Goal: Communication & Community: Participate in discussion

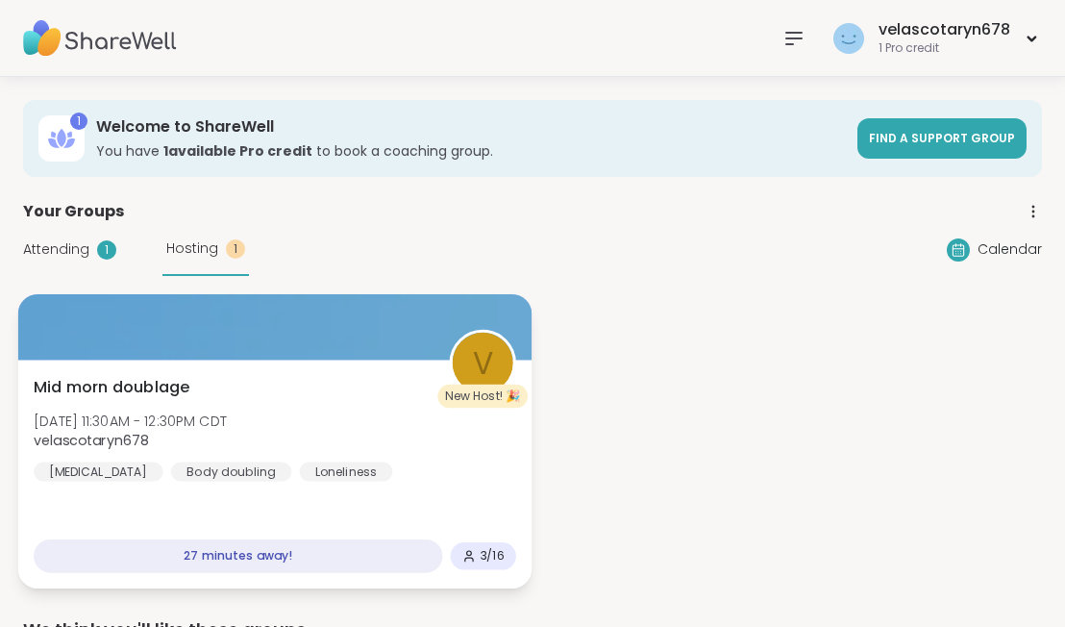
click at [235, 457] on div "Mid morn doublage [DATE] 11:30AM - 12:30PM CDT velascotaryn678 [MEDICAL_DATA] B…" at bounding box center [275, 429] width 483 height 106
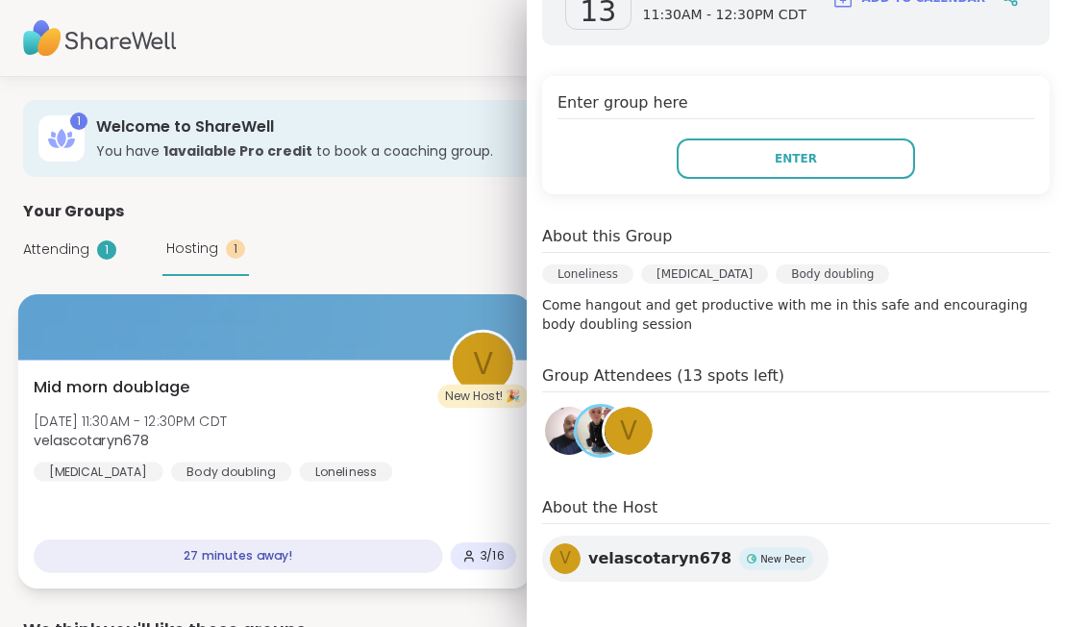
scroll to position [338, 0]
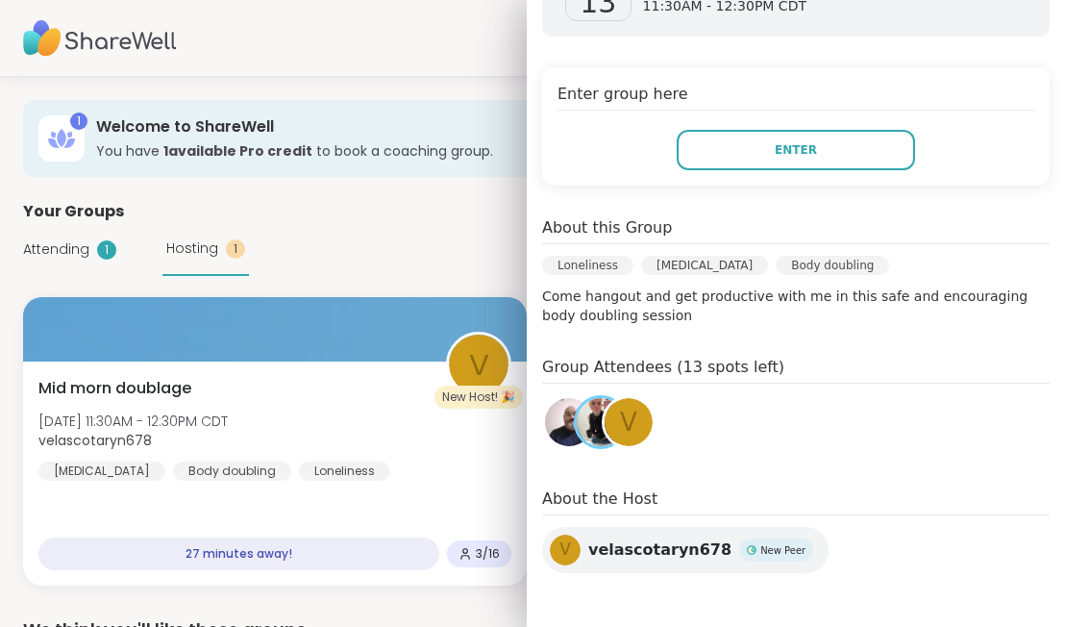
click at [559, 421] on img at bounding box center [569, 422] width 48 height 48
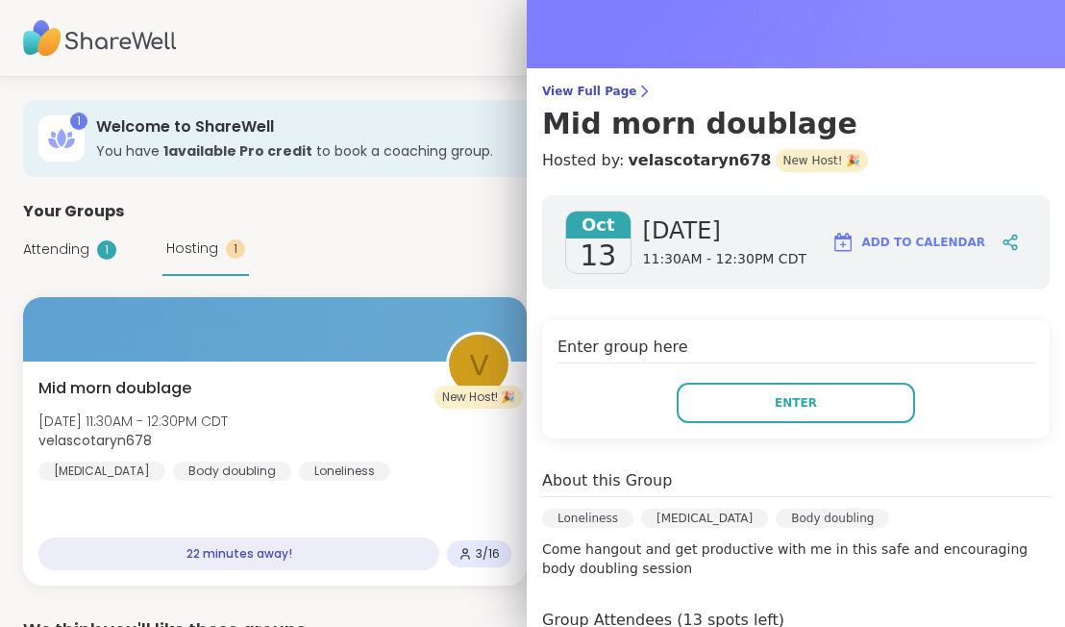
scroll to position [0, 0]
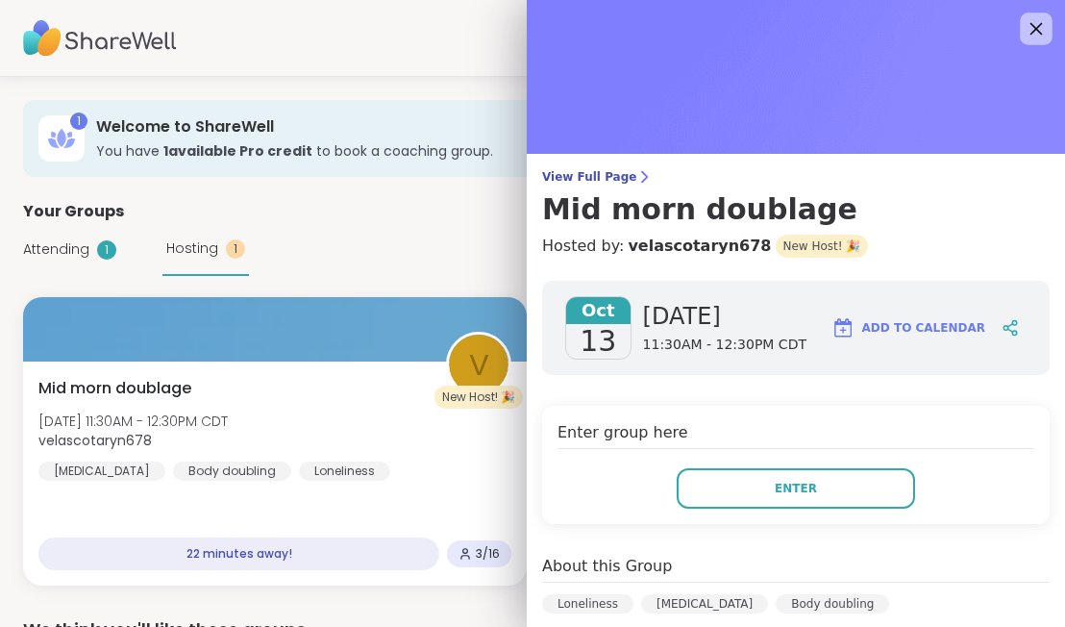
click at [1029, 34] on icon at bounding box center [1036, 28] width 24 height 24
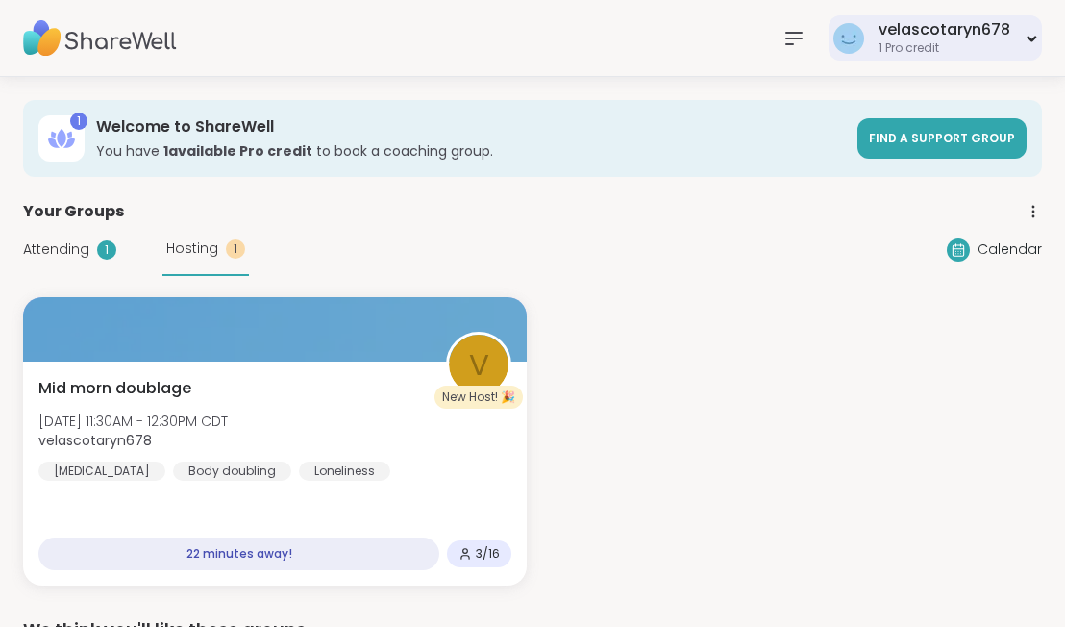
click at [1031, 39] on icon at bounding box center [1032, 39] width 7 height 4
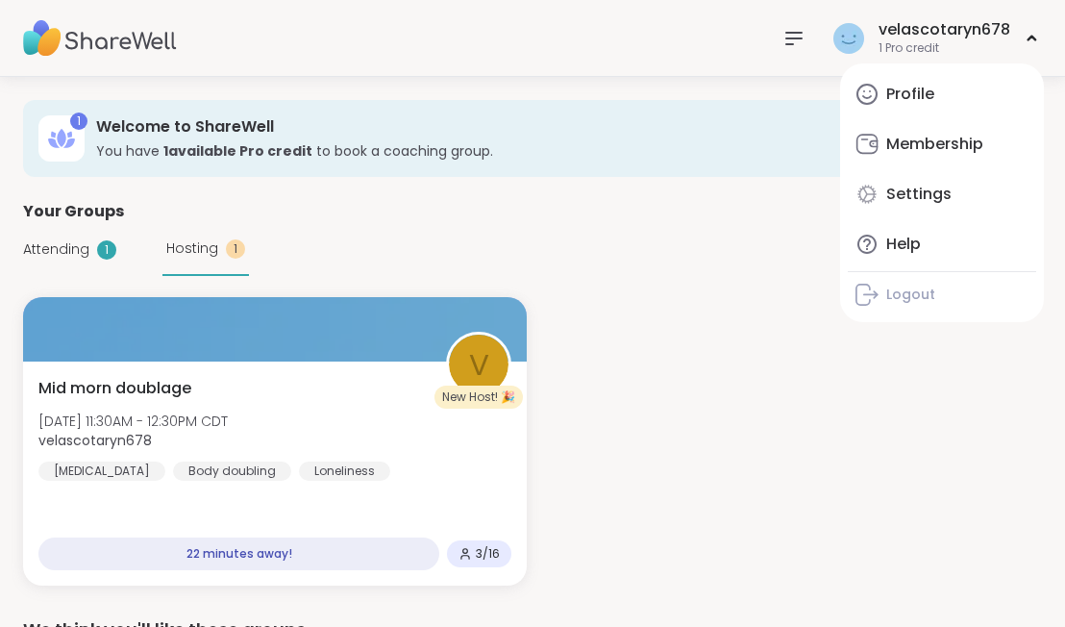
click at [958, 410] on div "v New Host! 🎉 Mid morn doublage Mon, Oct 13 | 11:30AM - 12:30PM CDT velascotary…" at bounding box center [532, 441] width 1019 height 288
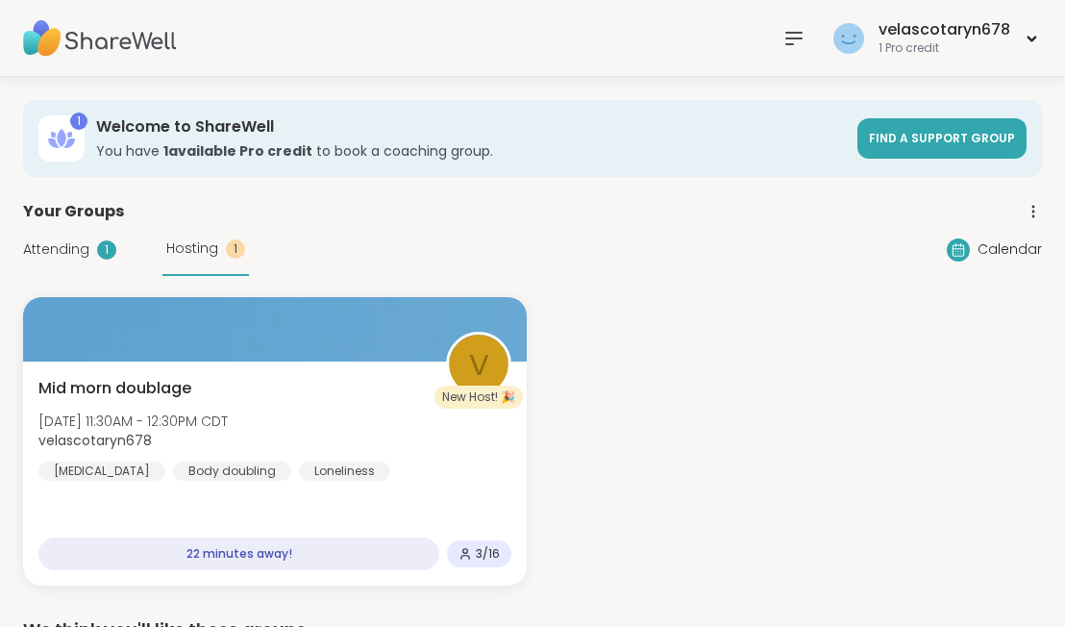
click at [806, 54] on nav at bounding box center [794, 38] width 38 height 38
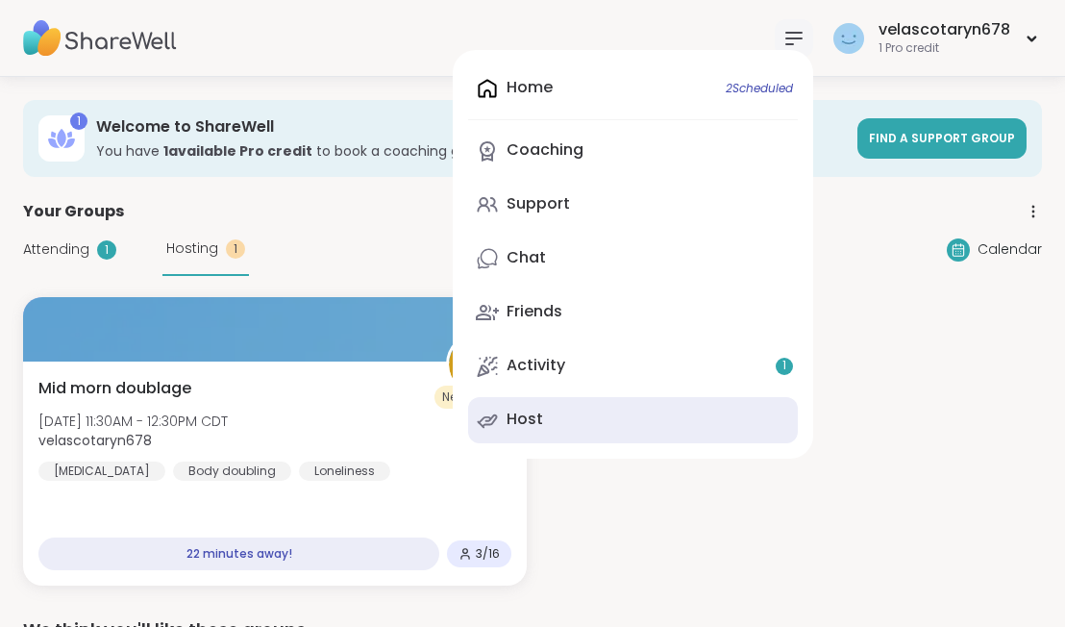
click at [766, 414] on link "Host" at bounding box center [633, 420] width 330 height 46
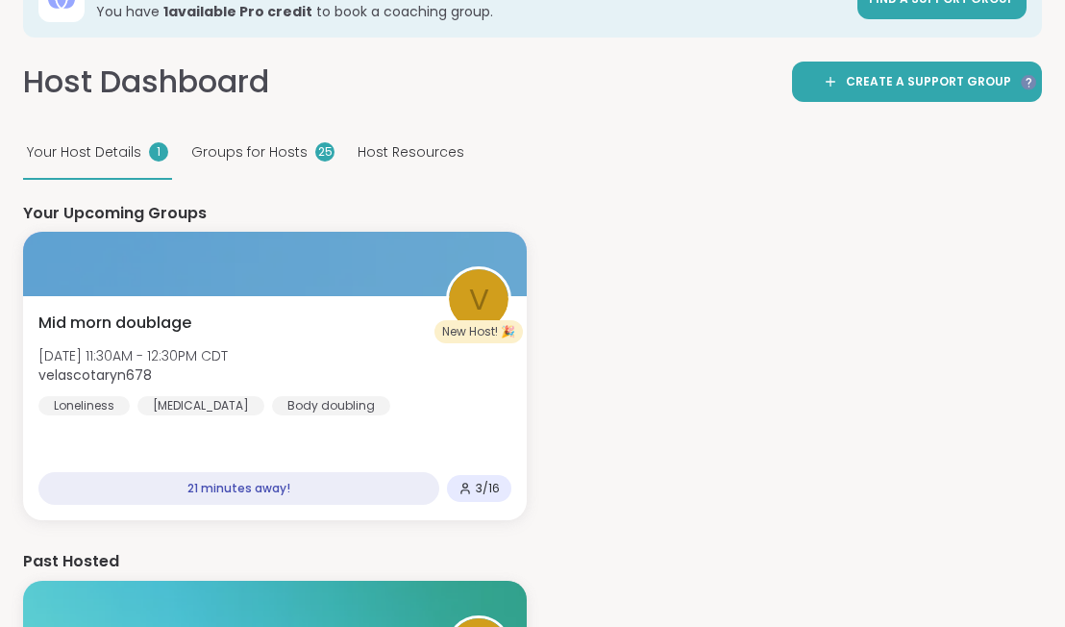
scroll to position [140, 0]
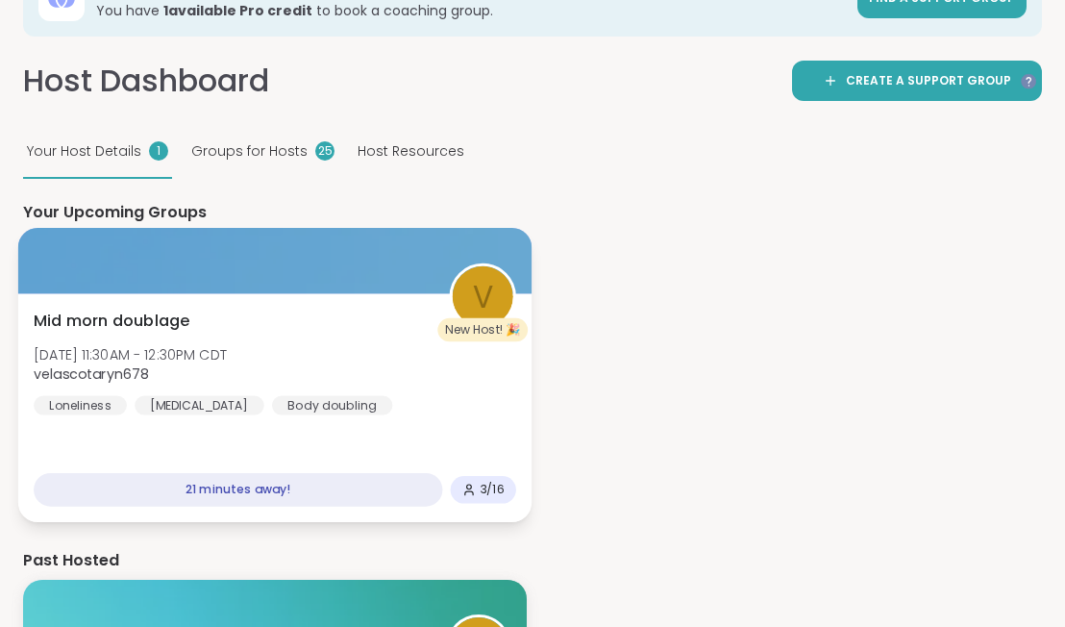
click at [451, 380] on div "Mid morn doublage Mon, Oct 13 | 11:30AM - 12:30PM CDT velascotaryn678 Lonelines…" at bounding box center [275, 363] width 483 height 106
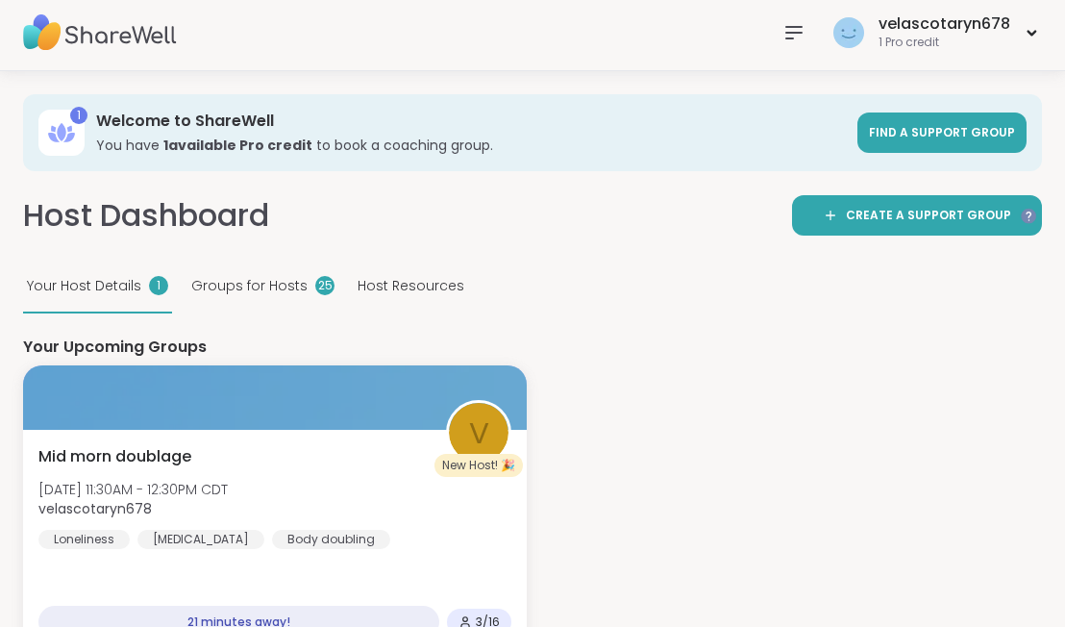
scroll to position [0, 0]
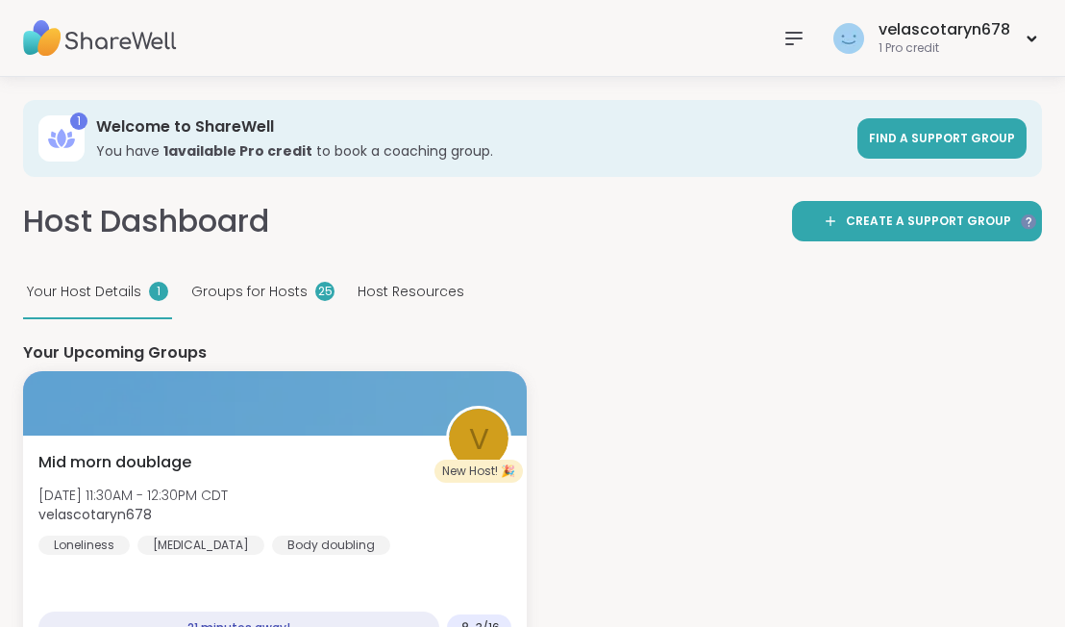
click at [796, 27] on icon at bounding box center [793, 38] width 23 height 23
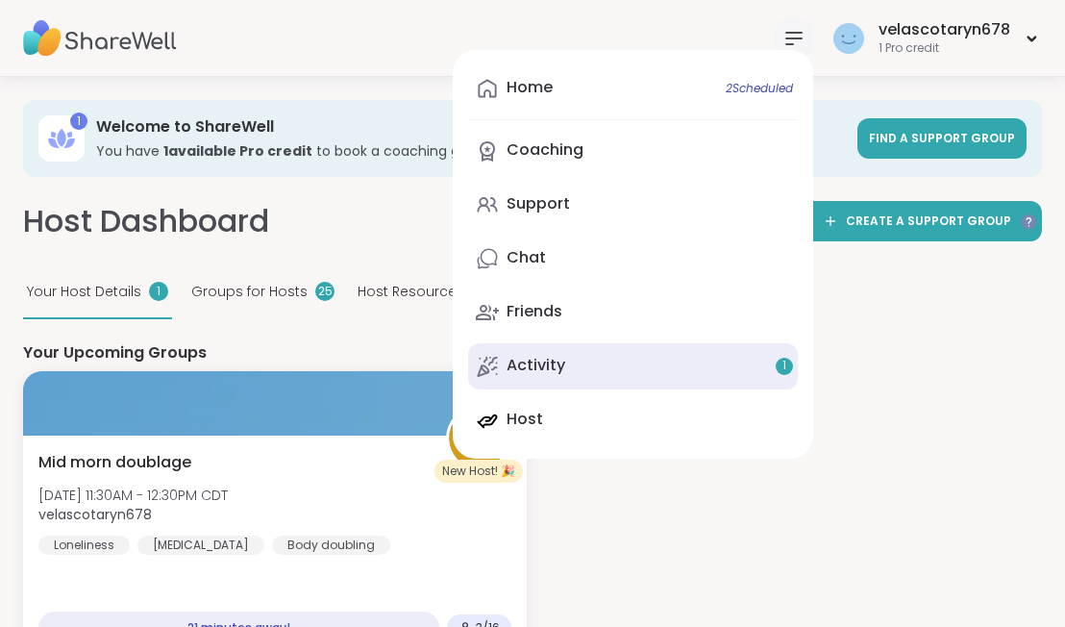
click at [615, 367] on link "Activity 1" at bounding box center [633, 366] width 330 height 46
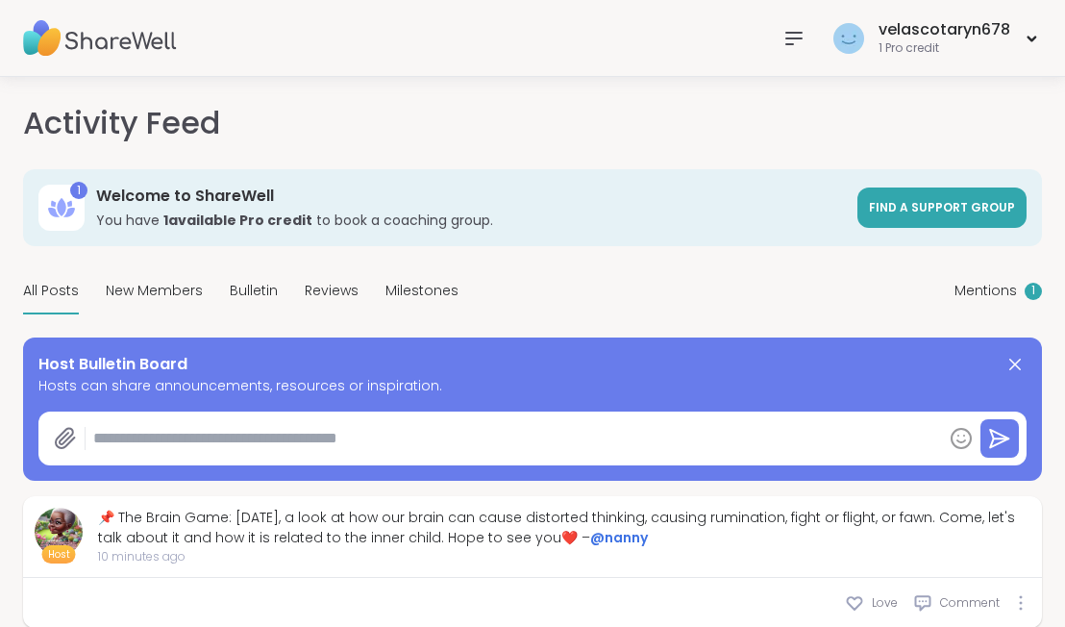
type textarea "*"
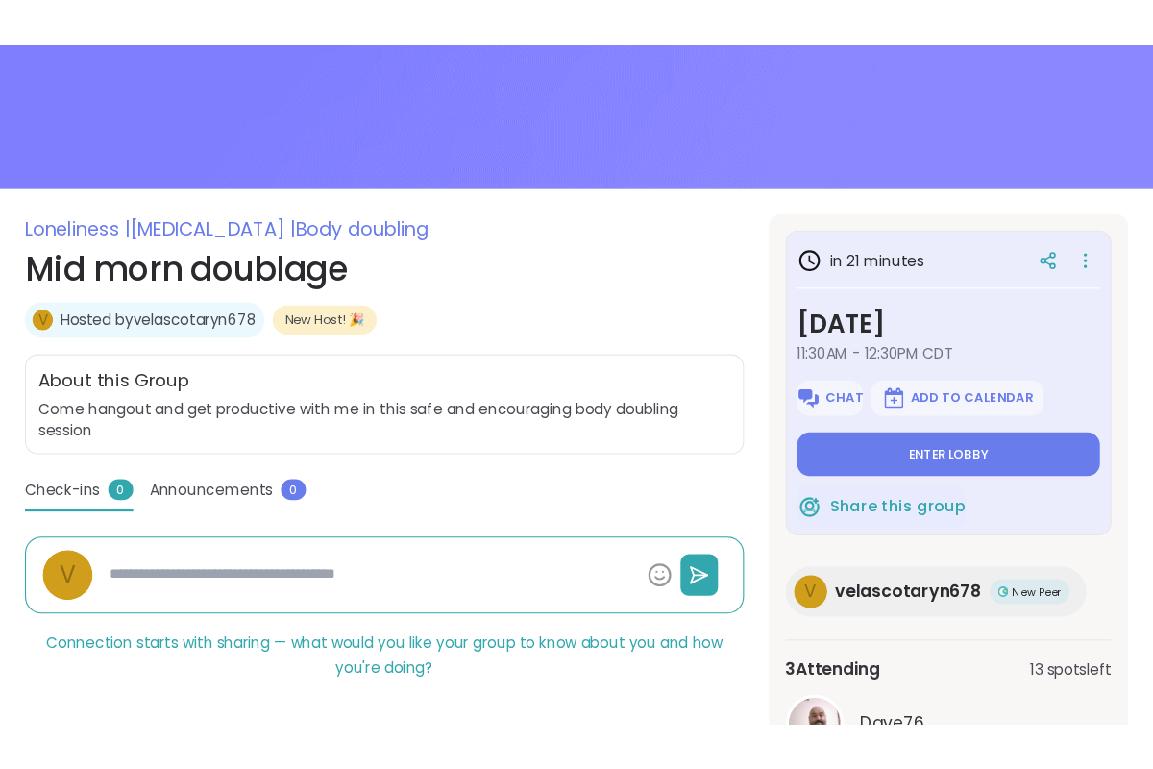
scroll to position [189, 0]
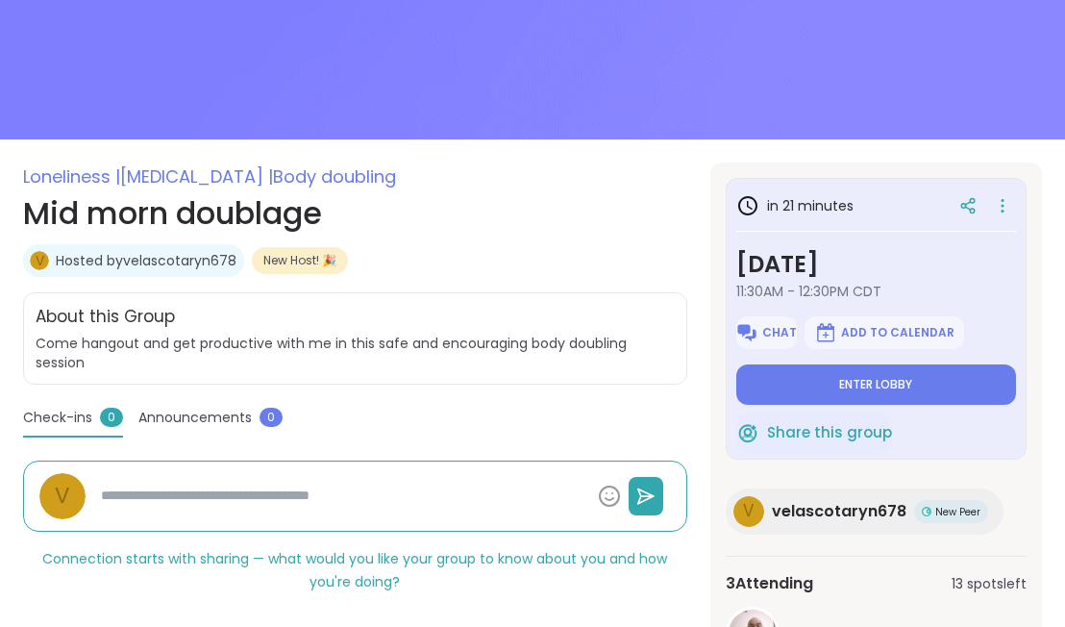
click at [997, 85] on img at bounding box center [532, 14] width 1065 height 252
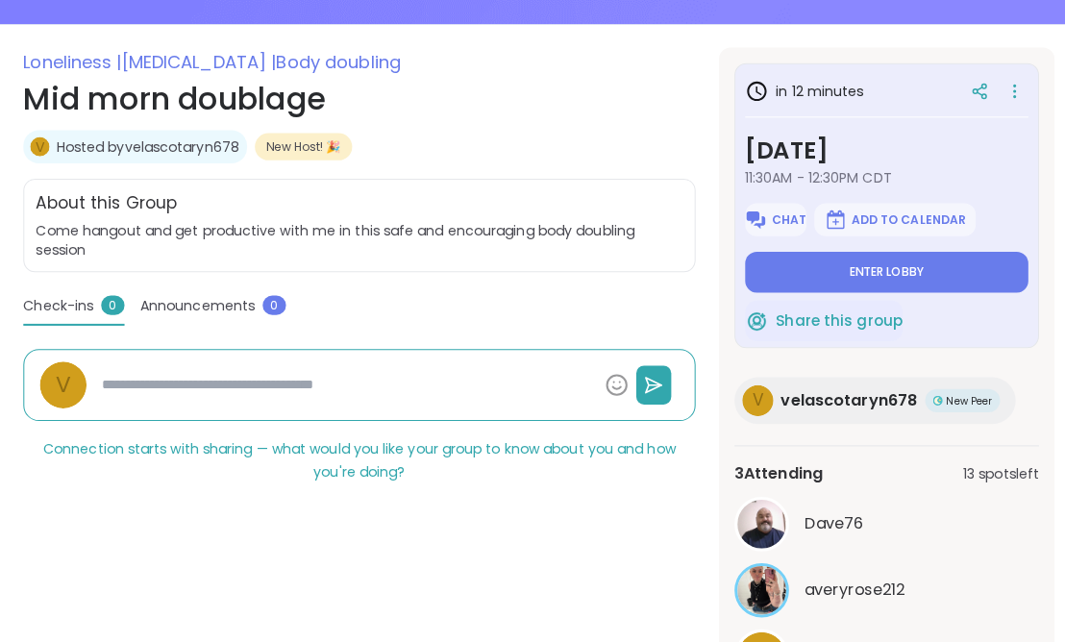
scroll to position [300, 0]
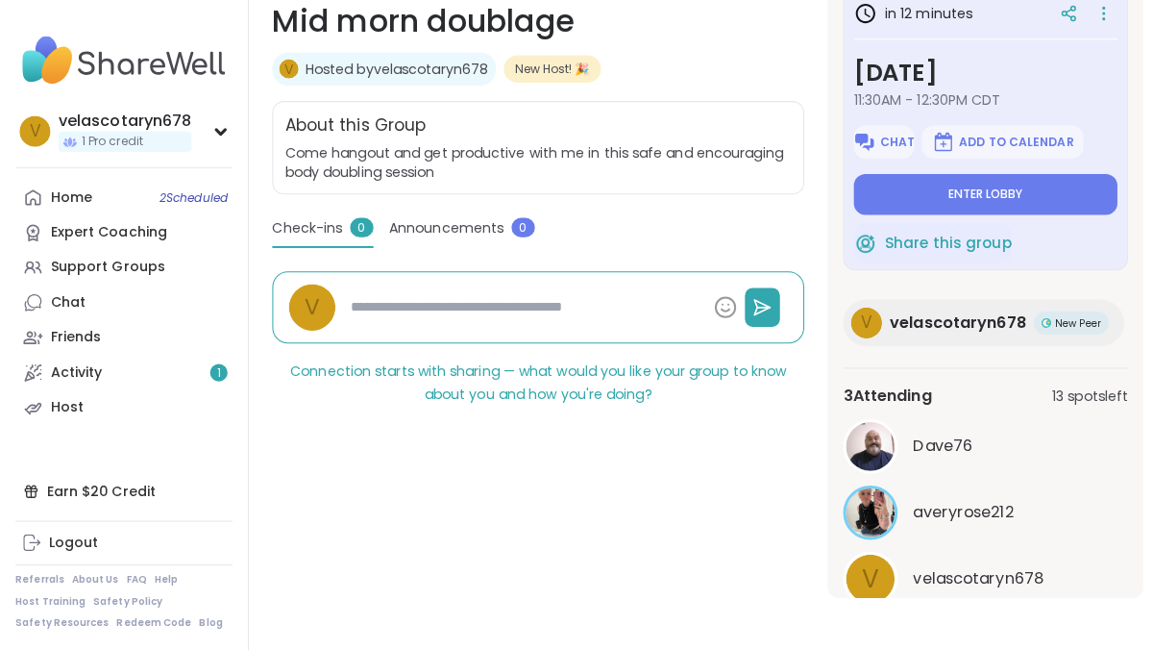
click at [754, 43] on h1 "Mid morn doublage" at bounding box center [532, 26] width 526 height 46
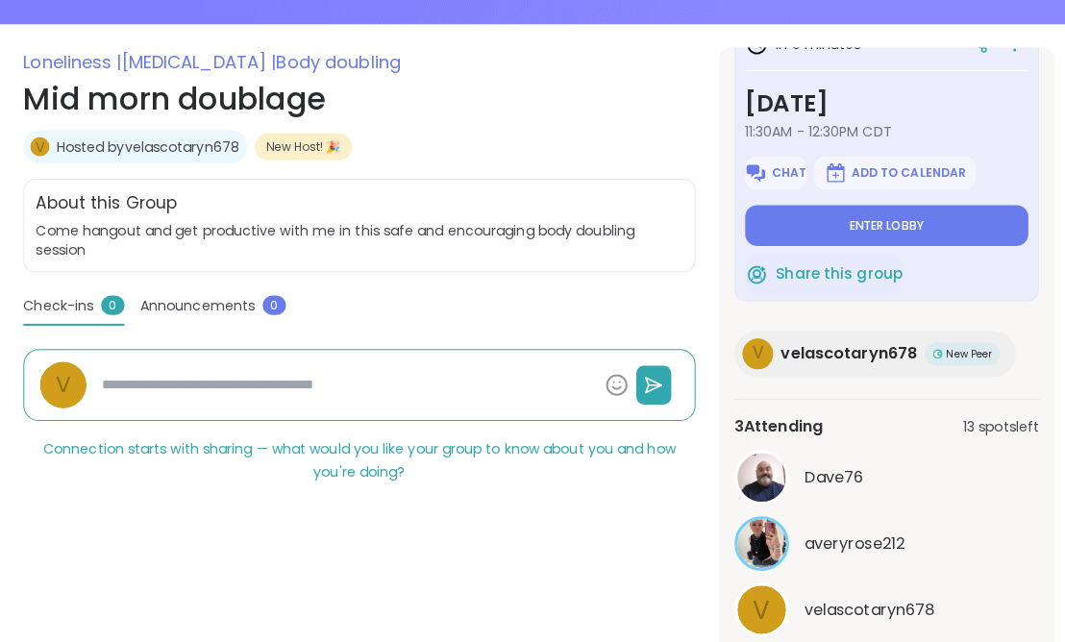
scroll to position [46, 0]
click at [932, 235] on button "Enter lobby" at bounding box center [876, 228] width 280 height 40
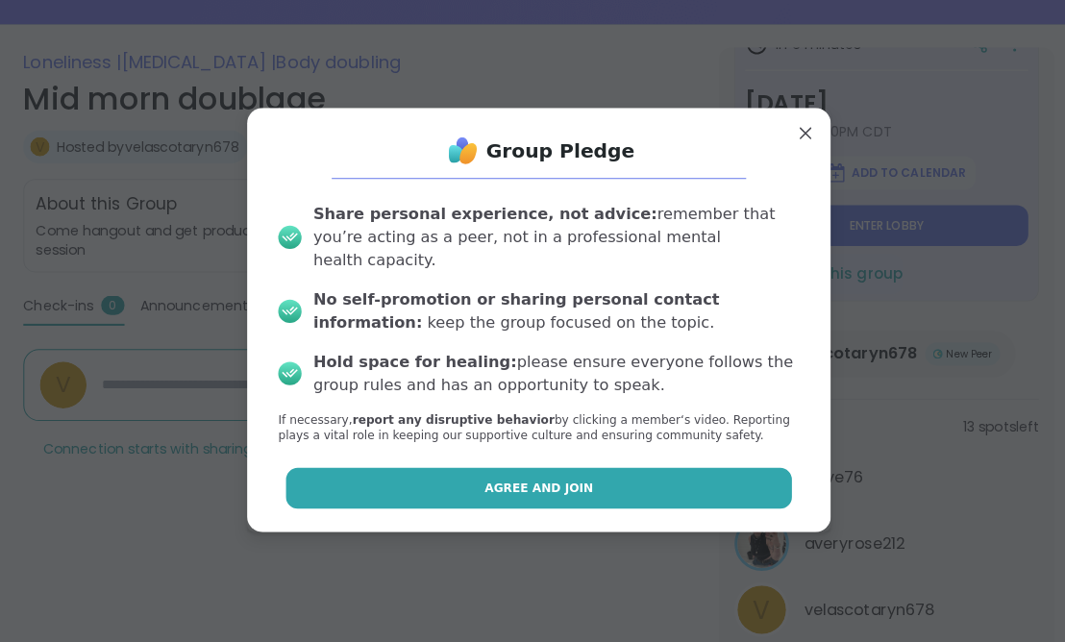
click at [651, 467] on button "Agree and Join" at bounding box center [533, 487] width 501 height 40
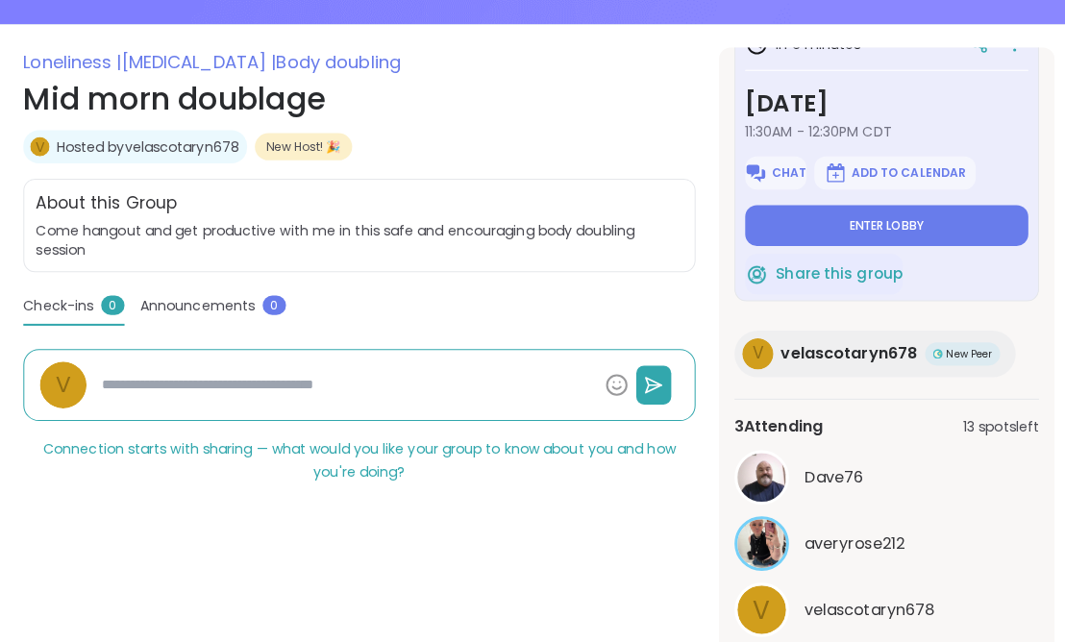
type textarea "*"
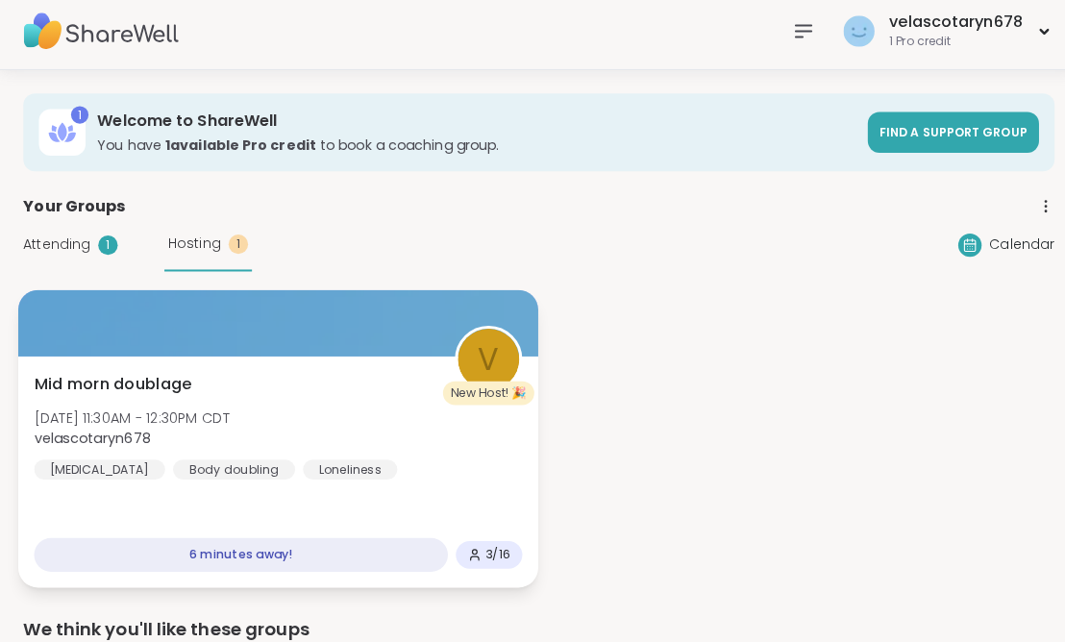
click at [222, 386] on div "Mid morn doublage [DATE] 11:30AM - 12:30PM CDT velascotaryn678 [MEDICAL_DATA] B…" at bounding box center [275, 429] width 483 height 106
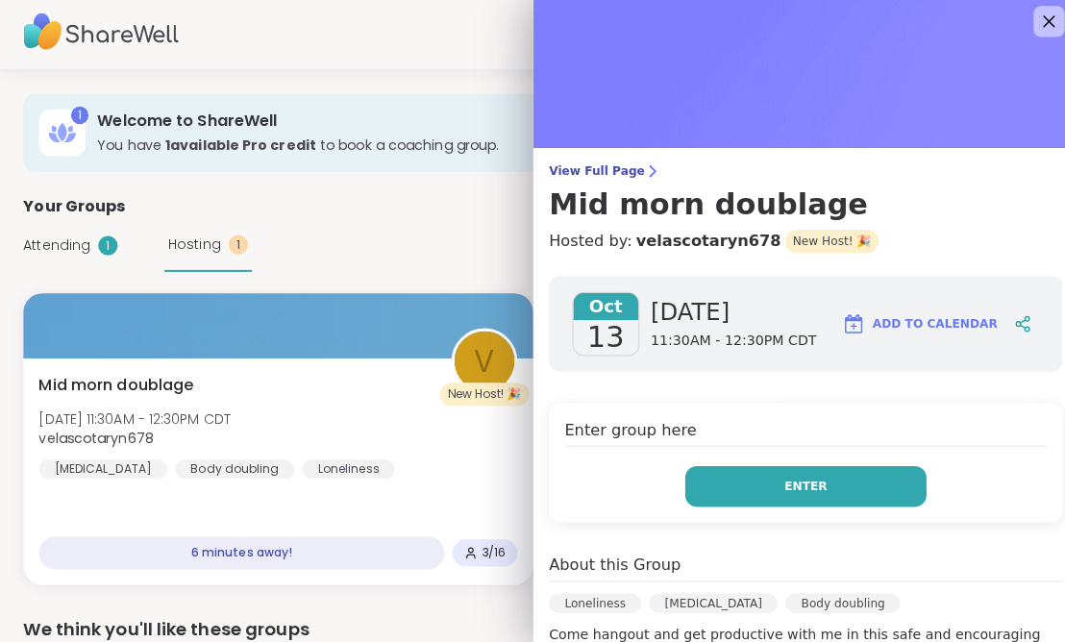
click at [885, 483] on button "Enter" at bounding box center [796, 488] width 238 height 40
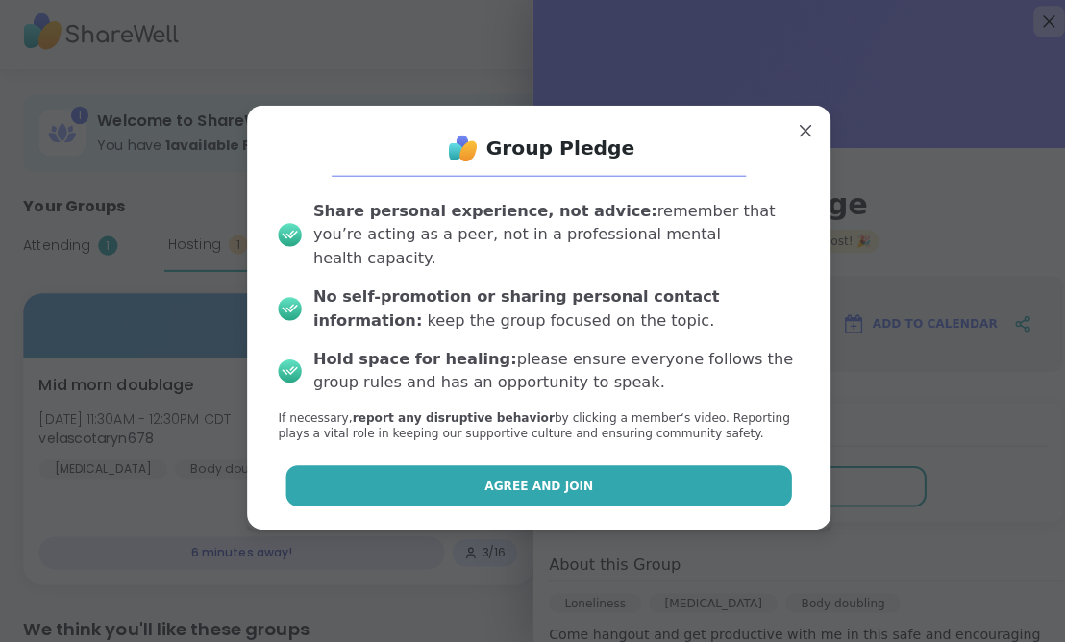
click at [703, 477] on button "Agree and Join" at bounding box center [533, 487] width 501 height 40
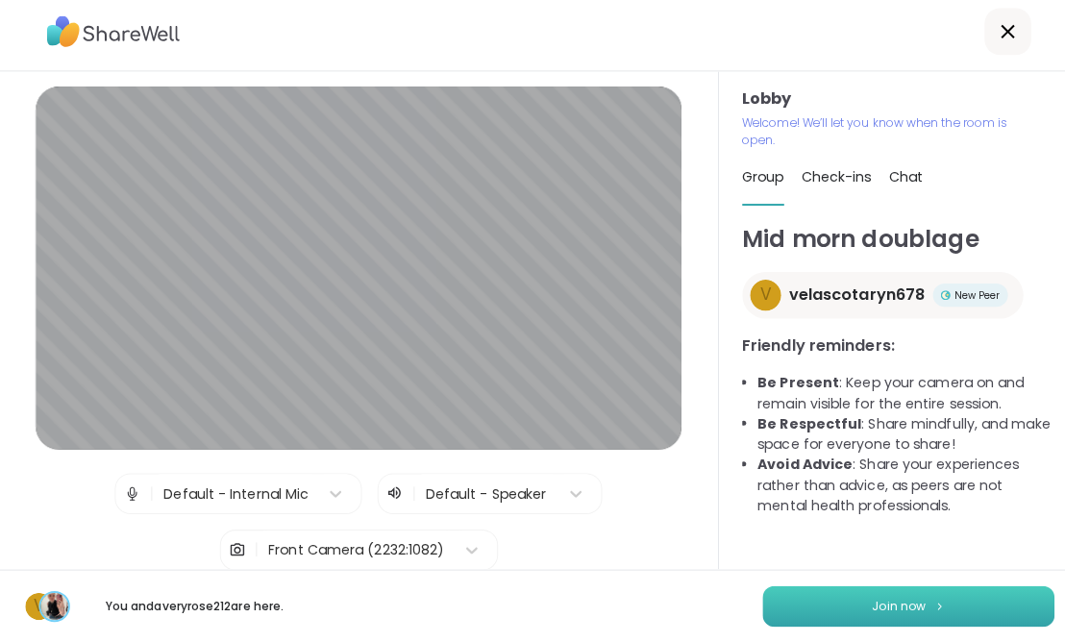
click at [951, 604] on button "Join now" at bounding box center [898, 606] width 288 height 40
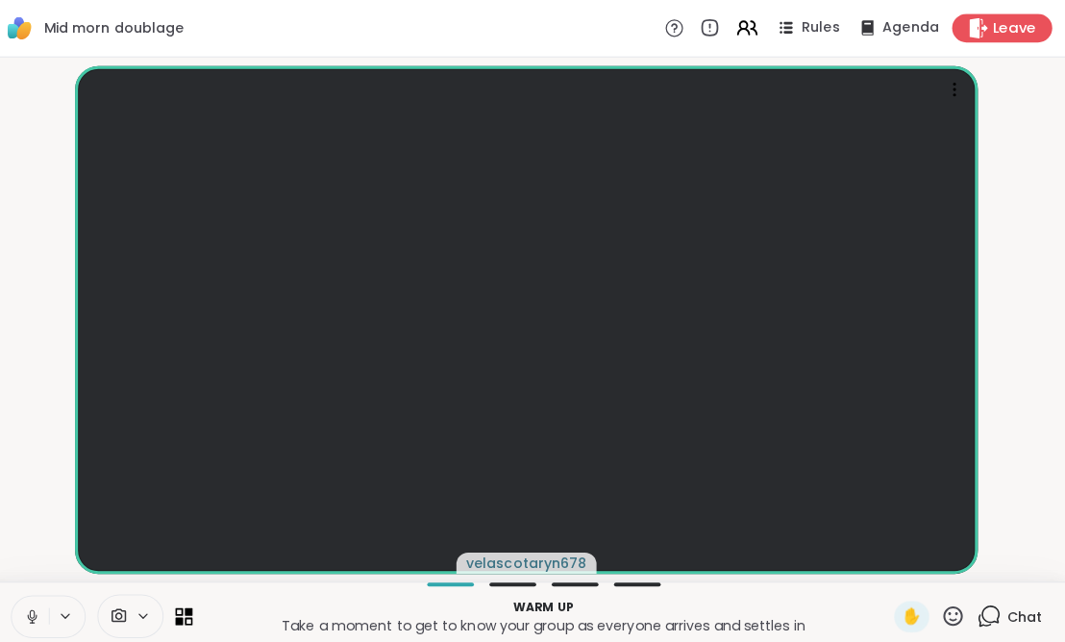
click at [980, 29] on icon at bounding box center [979, 27] width 20 height 20
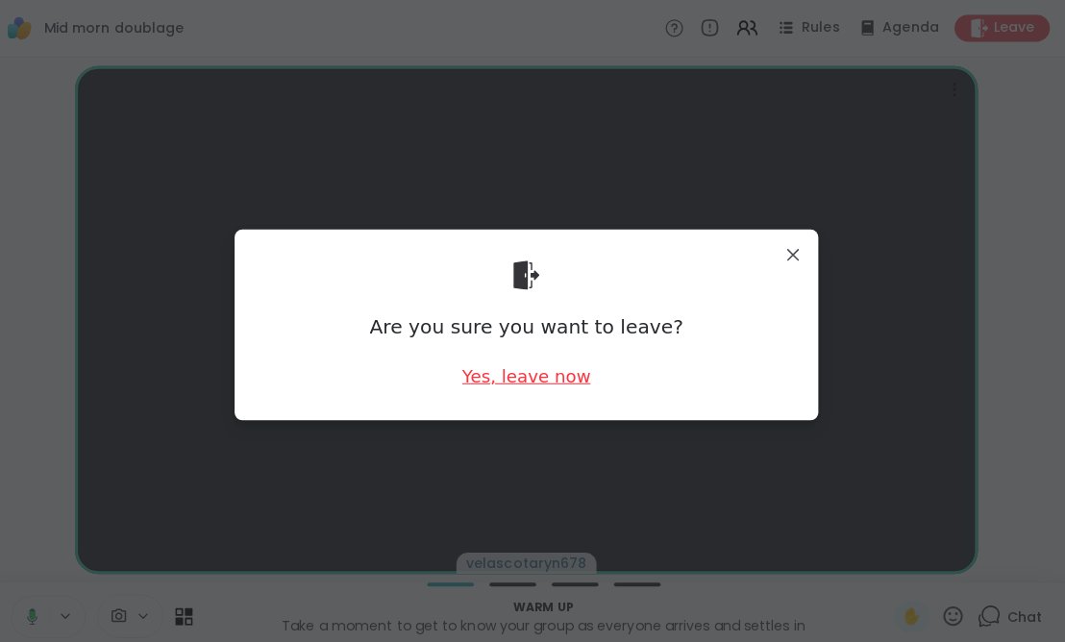
click at [547, 372] on div "Yes, leave now" at bounding box center [532, 372] width 127 height 24
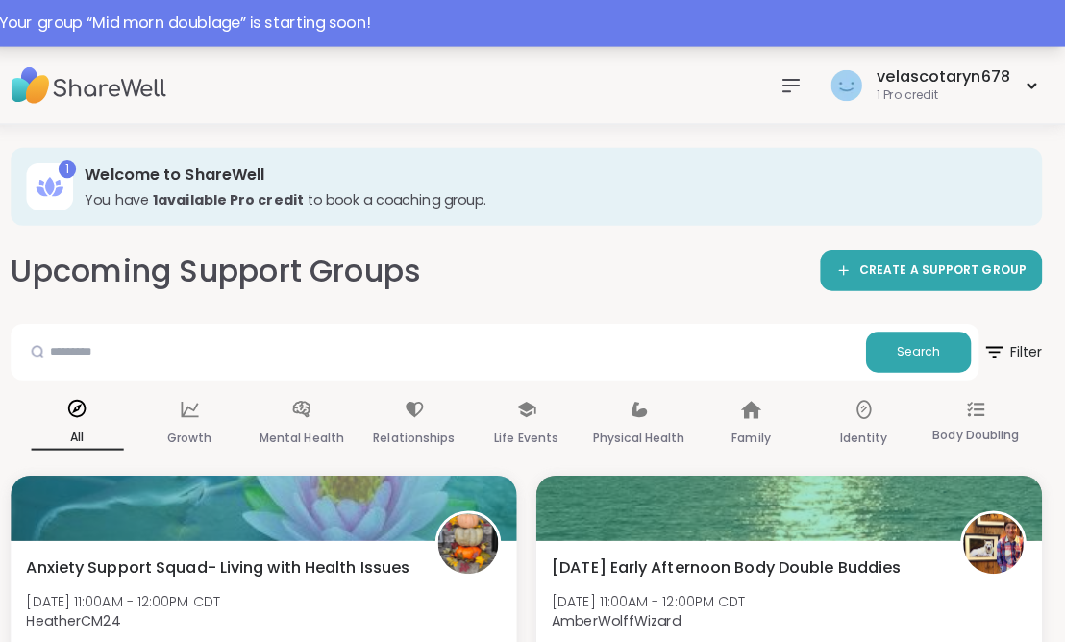
click at [386, 21] on div "Your group “ Mid morn doublage ” is starting soon!" at bounding box center [533, 23] width 1042 height 23
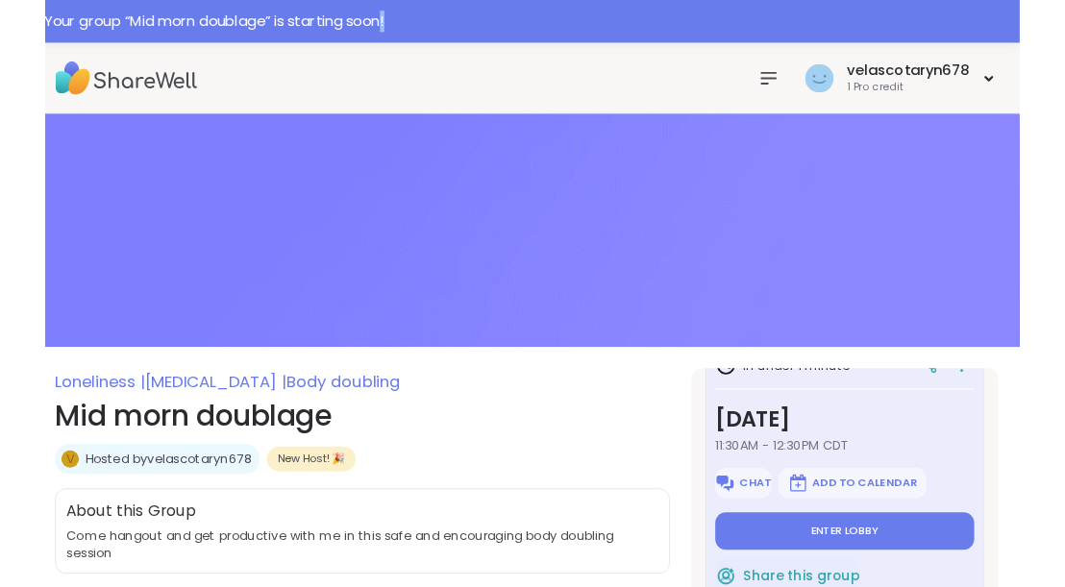
scroll to position [45, 0]
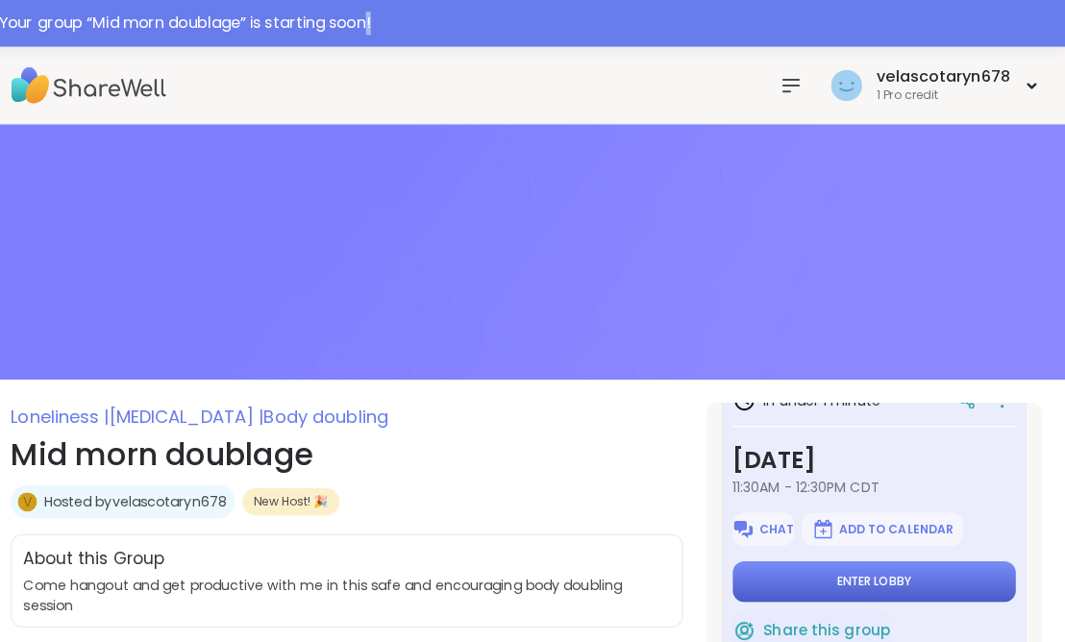
click at [929, 572] on button "Enter lobby" at bounding box center [876, 575] width 280 height 40
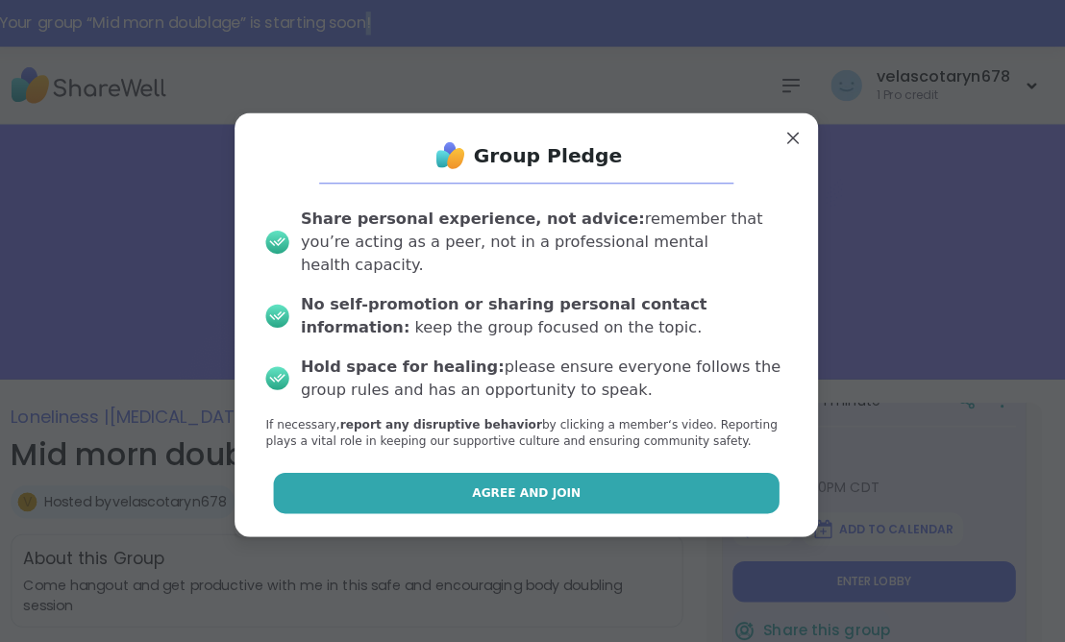
click at [710, 484] on button "Agree and Join" at bounding box center [533, 487] width 501 height 40
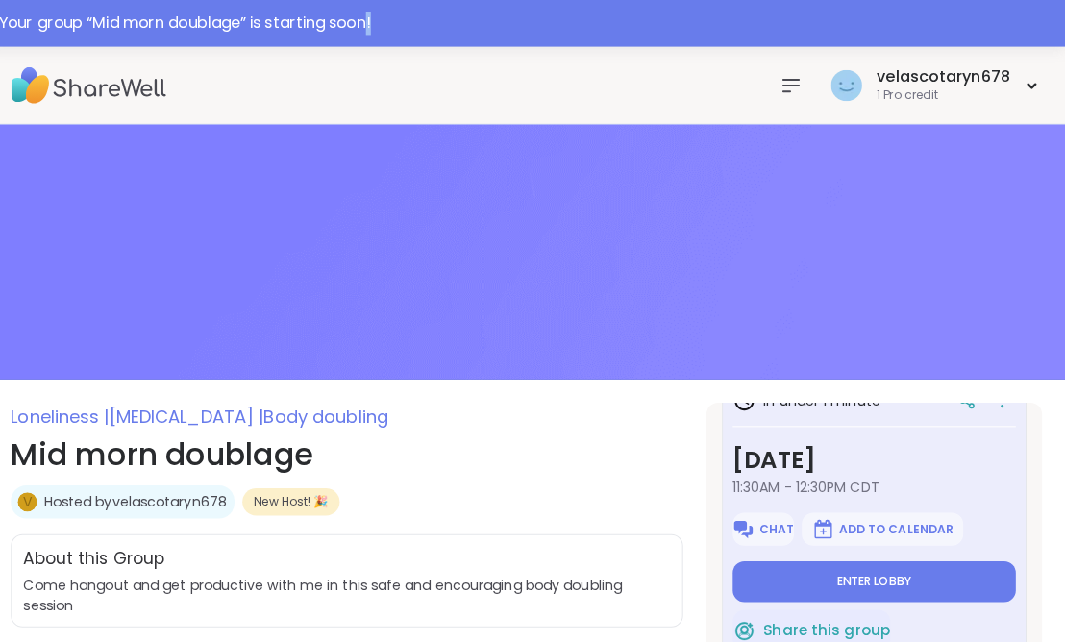
type textarea "*"
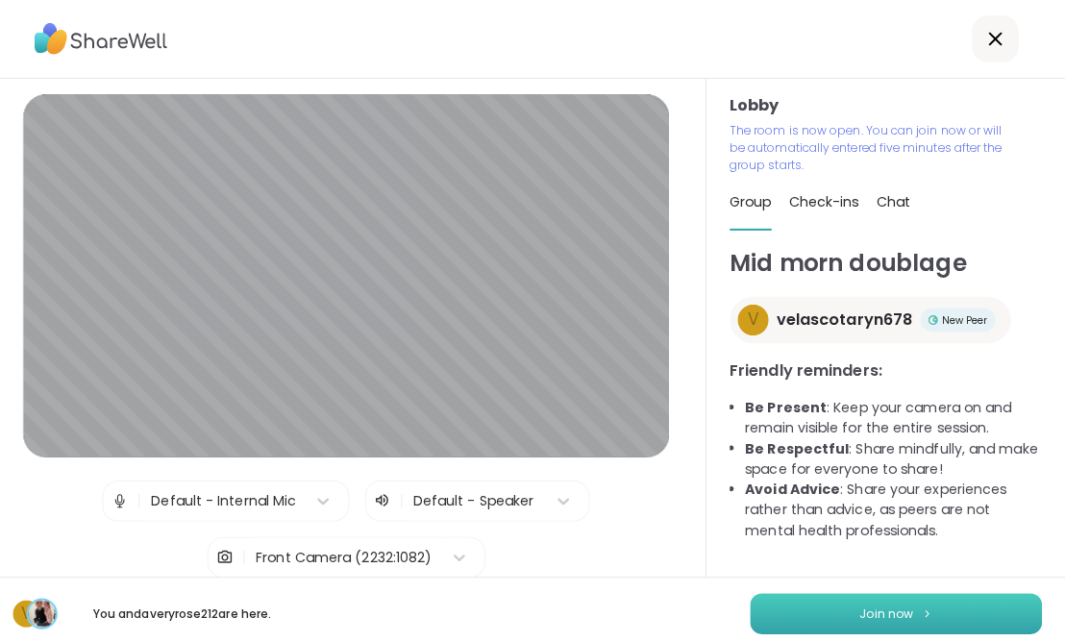
click at [1040, 596] on button "Join now" at bounding box center [898, 606] width 288 height 40
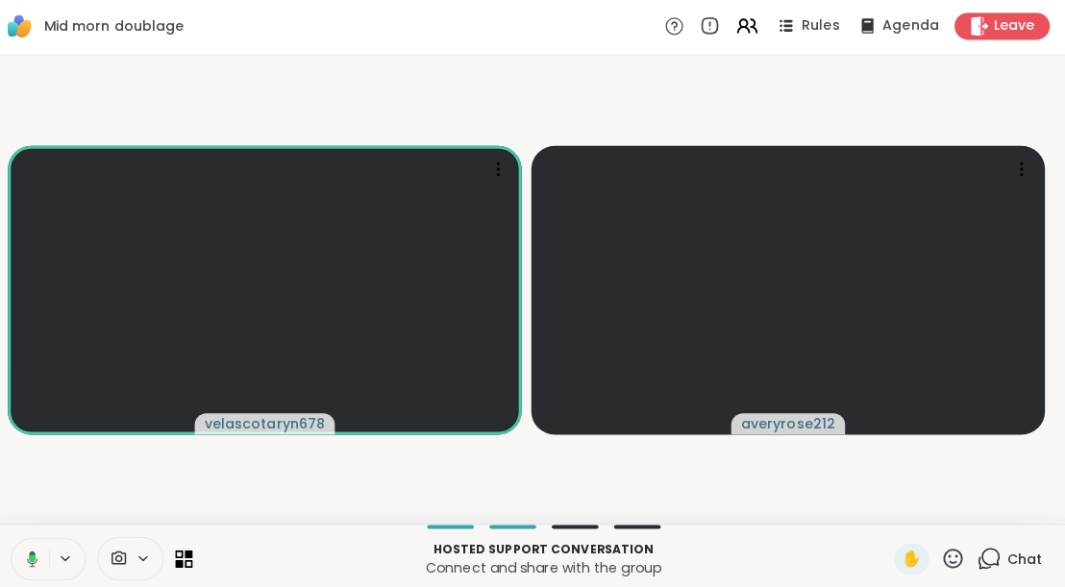
click at [42, 558] on icon at bounding box center [41, 554] width 17 height 17
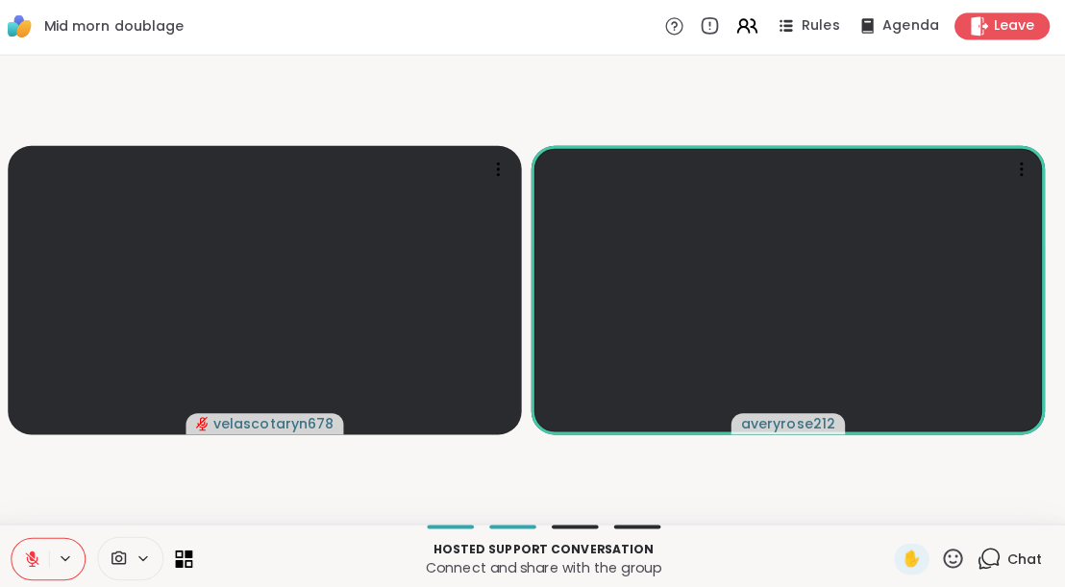
click at [35, 553] on button at bounding box center [42, 554] width 37 height 40
click at [43, 547] on icon at bounding box center [44, 554] width 17 height 17
click at [35, 553] on button at bounding box center [42, 554] width 37 height 40
click at [39, 552] on icon at bounding box center [44, 555] width 10 height 6
click at [42, 551] on icon at bounding box center [43, 554] width 13 height 13
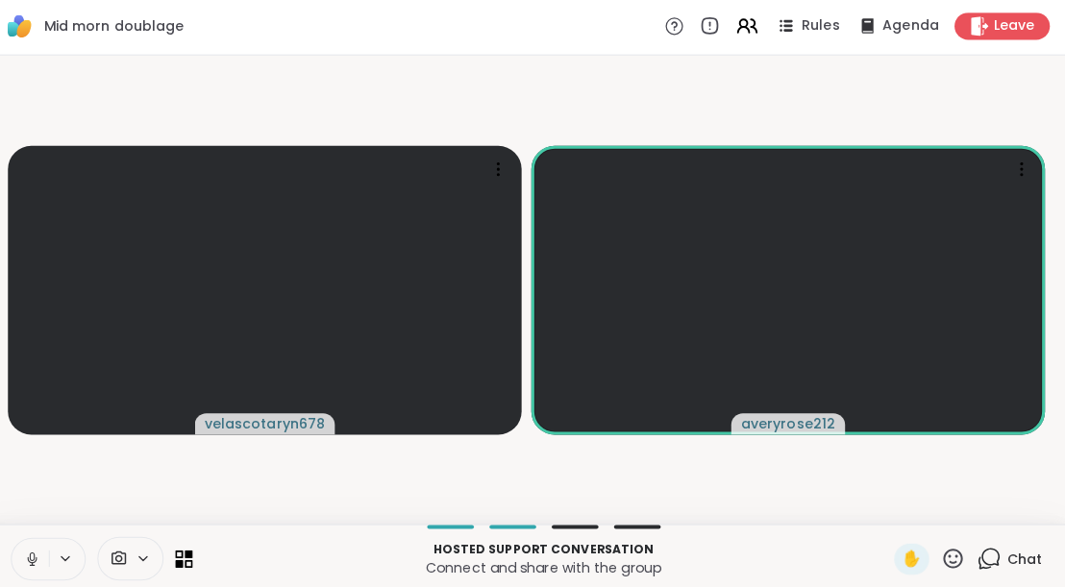
click at [42, 551] on icon at bounding box center [44, 554] width 17 height 17
click at [42, 542] on button at bounding box center [42, 554] width 37 height 40
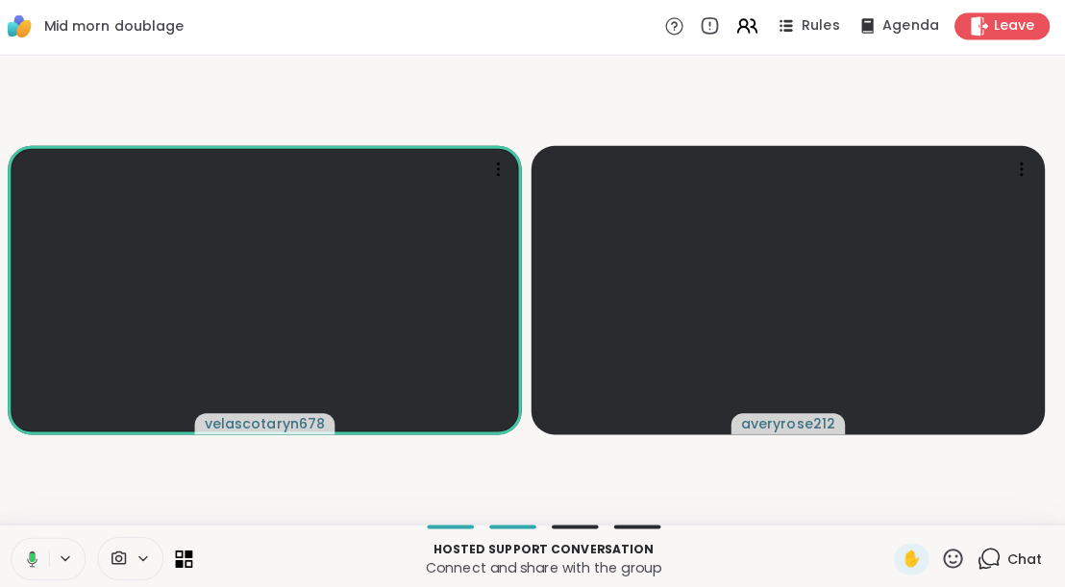
click at [40, 551] on icon at bounding box center [41, 554] width 17 height 17
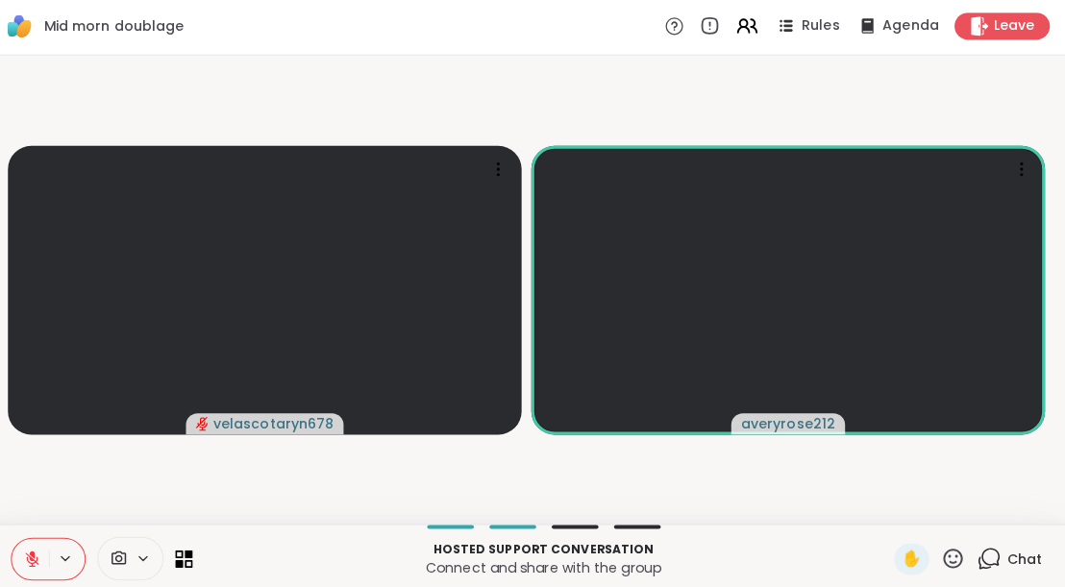
click at [42, 555] on icon at bounding box center [43, 554] width 13 height 13
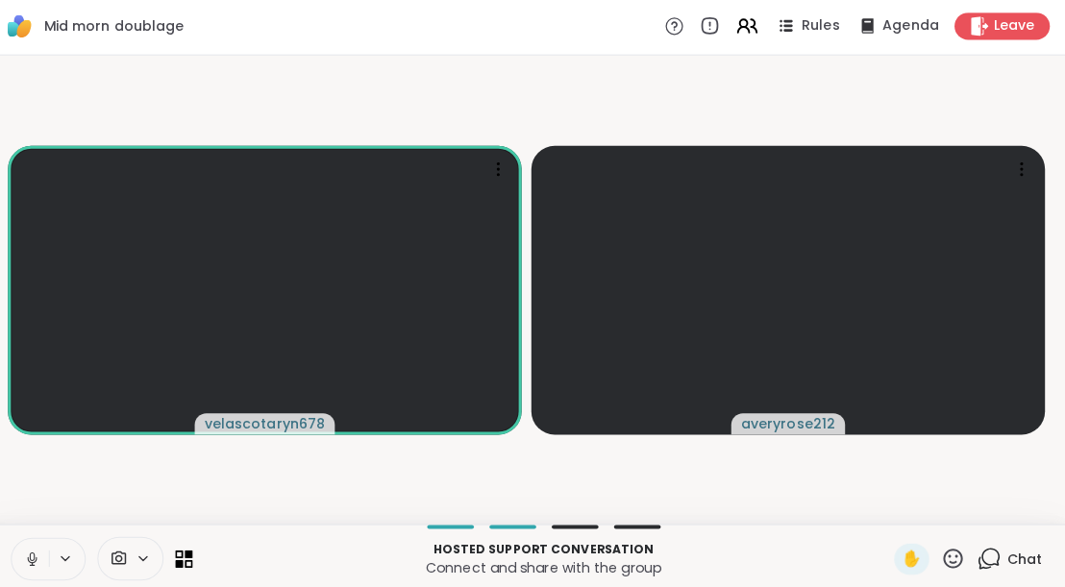
click at [38, 553] on icon at bounding box center [44, 554] width 17 height 17
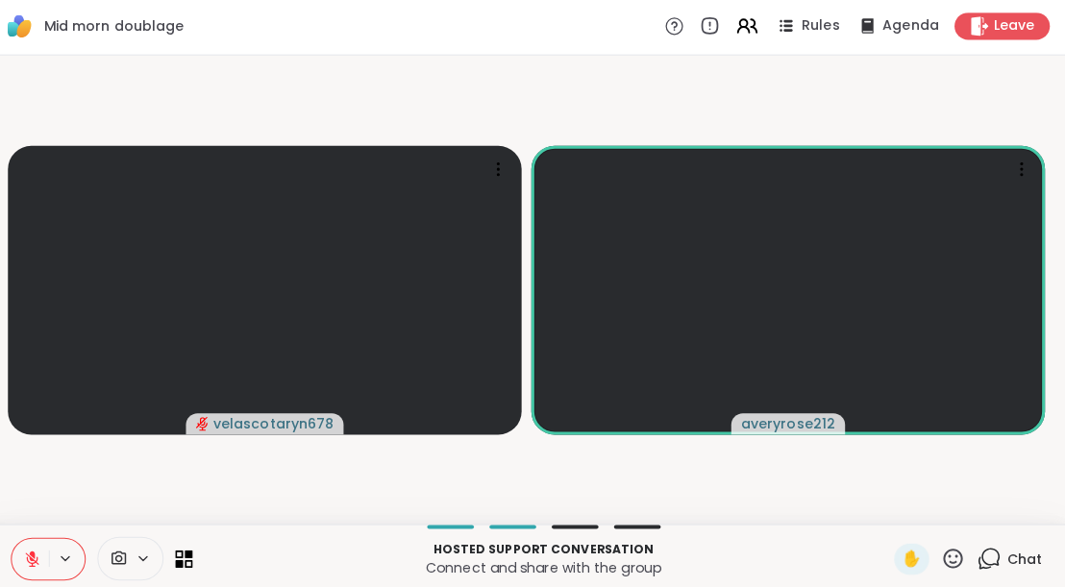
click at [43, 559] on icon at bounding box center [43, 554] width 13 height 13
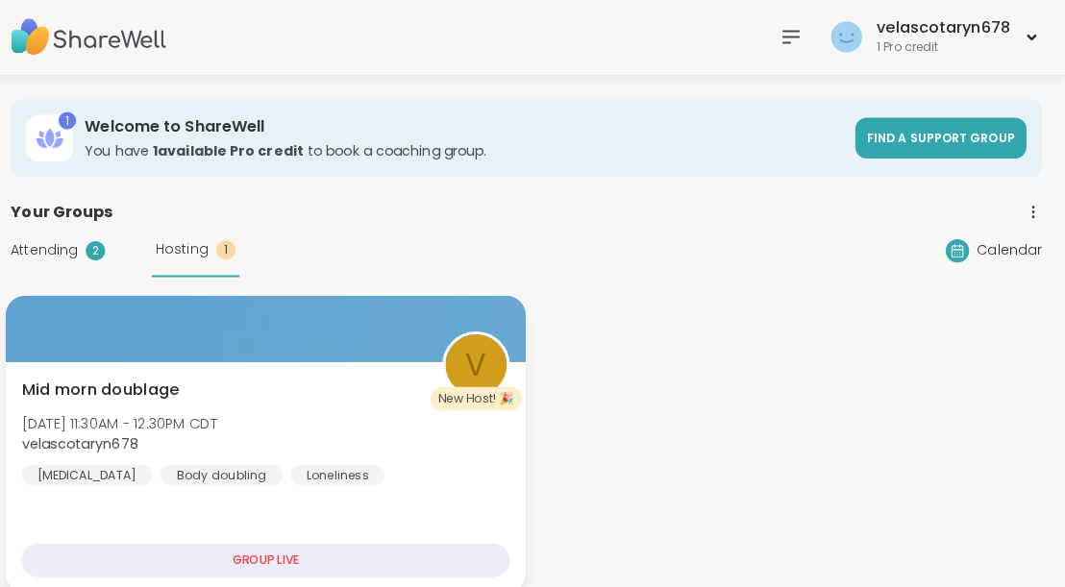
click at [275, 399] on div "Mid morn doublage [DATE] 11:30AM - 12:30PM CDT velascotaryn678 [MEDICAL_DATA] B…" at bounding box center [275, 429] width 483 height 106
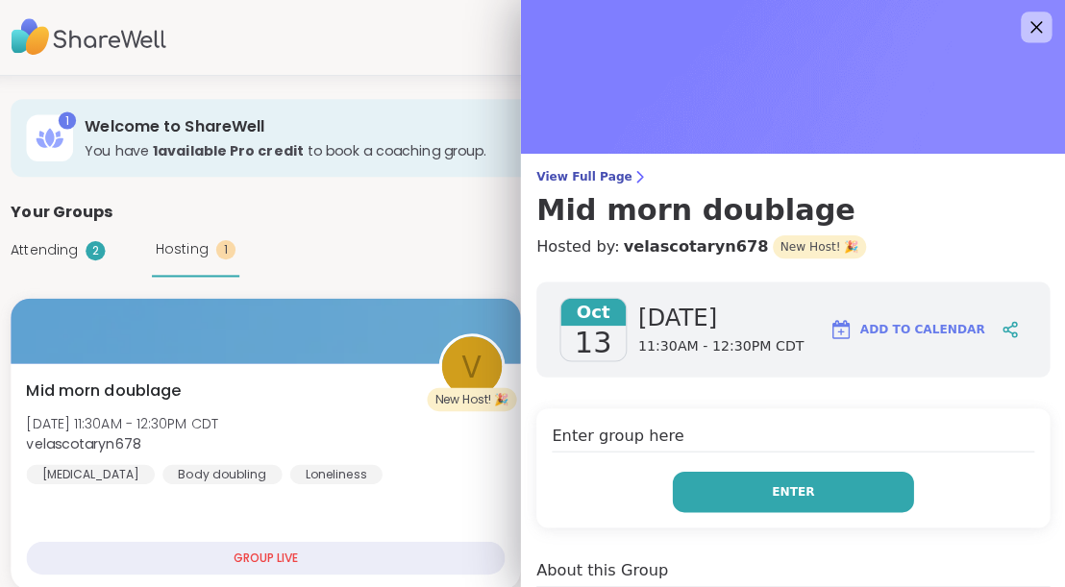
click at [771, 484] on button "Enter" at bounding box center [796, 488] width 238 height 40
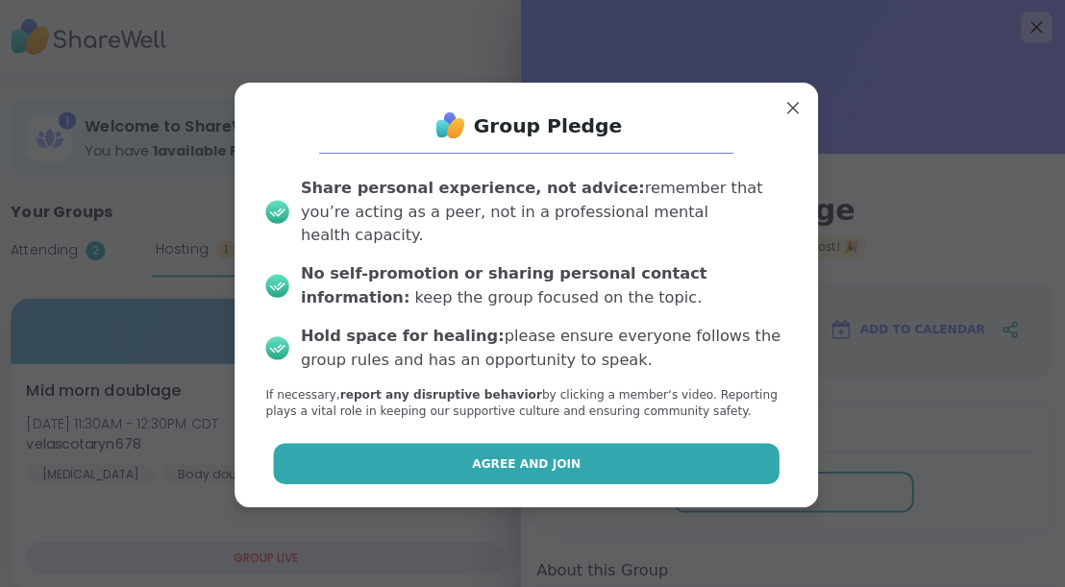
click at [722, 458] on button "Agree and Join" at bounding box center [533, 460] width 501 height 40
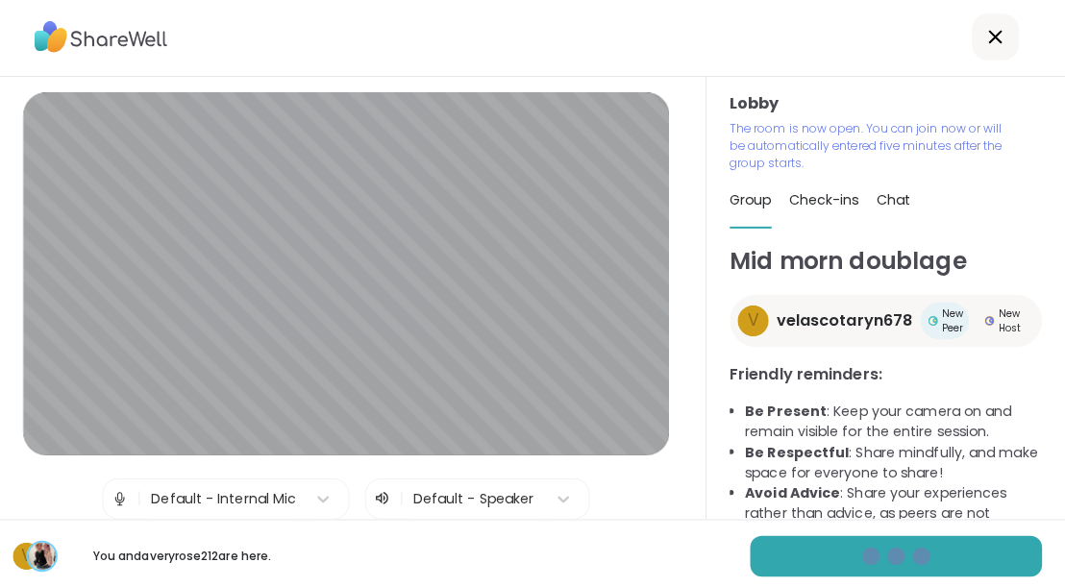
click at [987, 45] on icon at bounding box center [995, 38] width 23 height 23
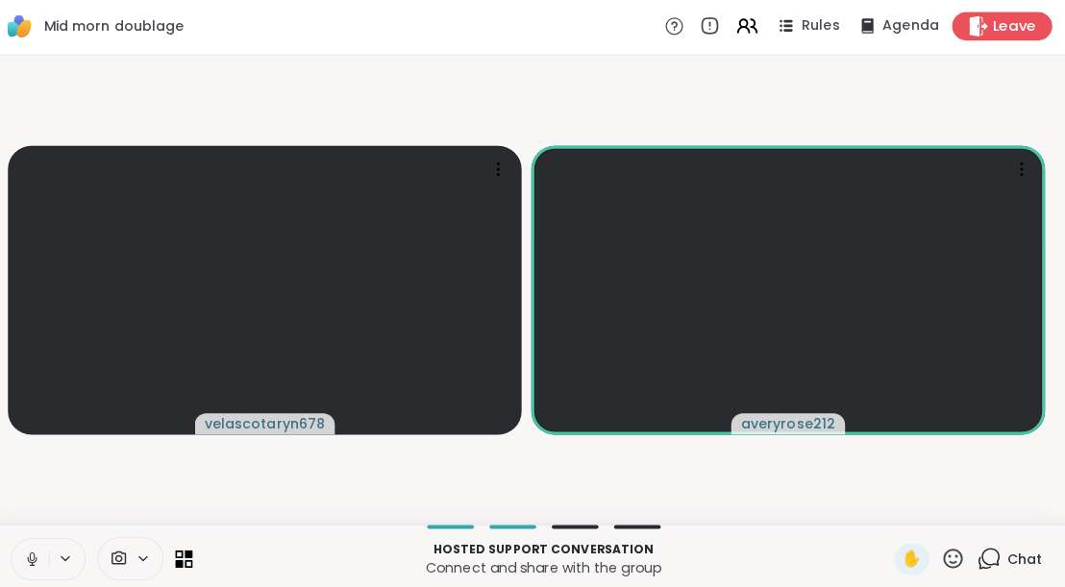
click at [972, 28] on icon at bounding box center [980, 27] width 18 height 20
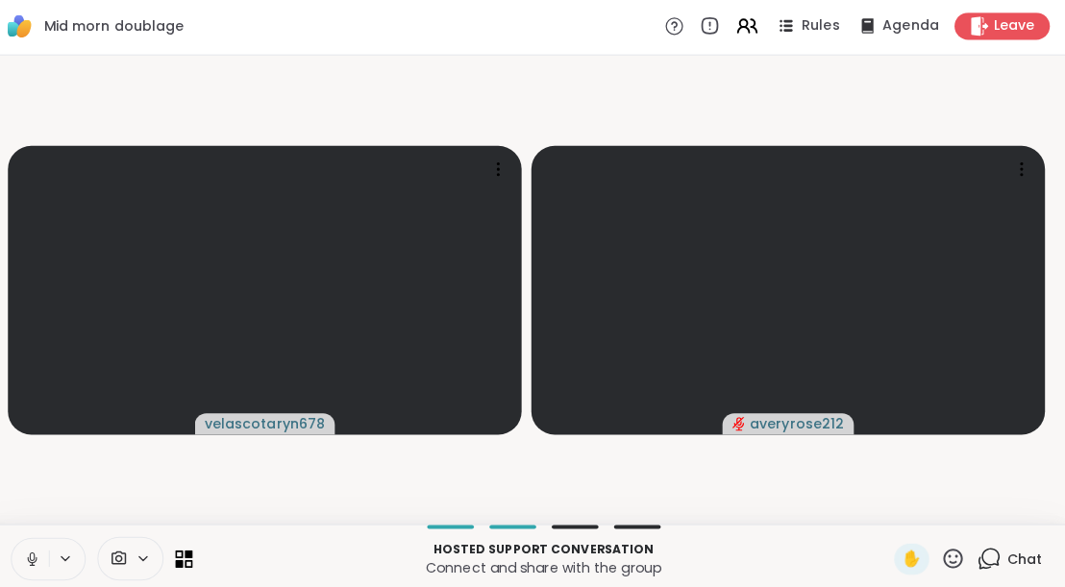
click at [45, 550] on icon at bounding box center [43, 552] width 5 height 9
click at [1010, 24] on span "Leave" at bounding box center [1015, 28] width 42 height 20
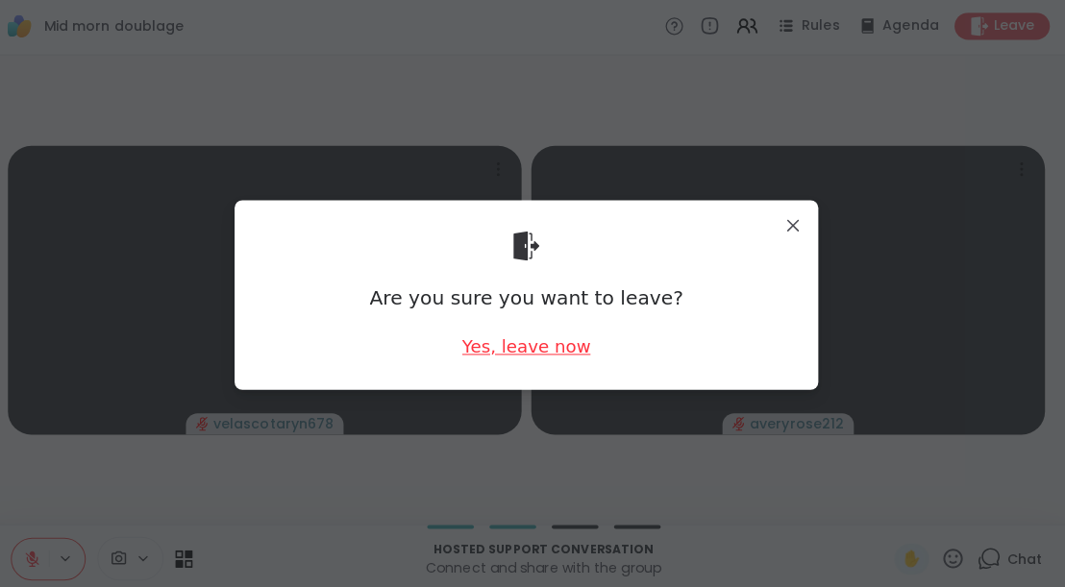
click at [579, 345] on div "Yes, leave now" at bounding box center [532, 345] width 127 height 24
